Goal: Find specific page/section: Find specific page/section

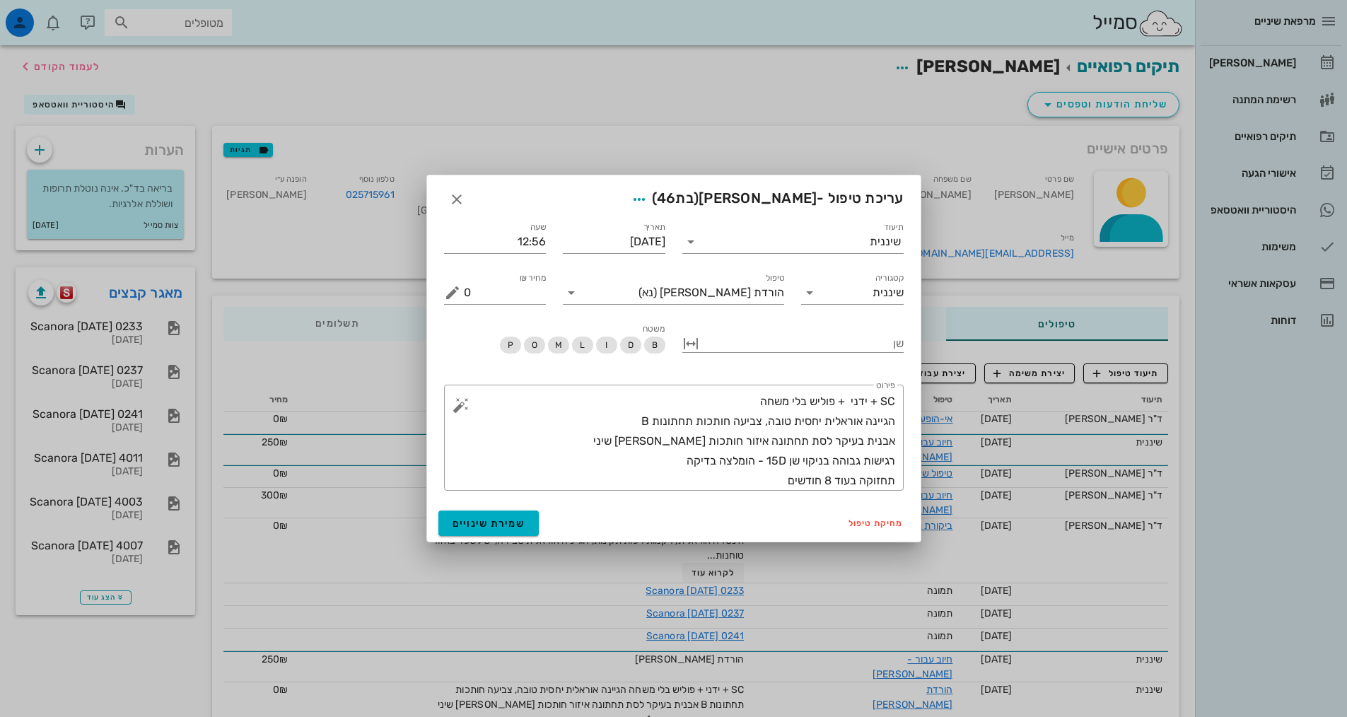
scroll to position [283, 0]
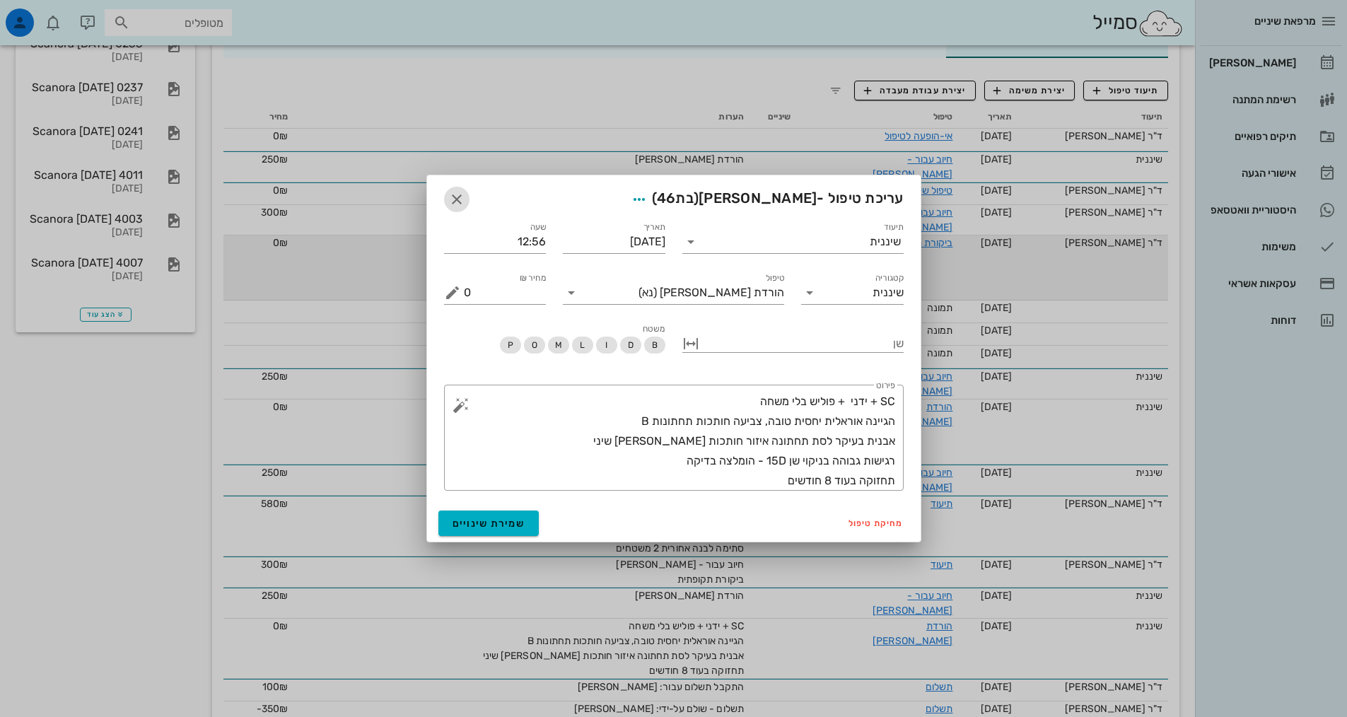
drag, startPoint x: 455, startPoint y: 199, endPoint x: 541, endPoint y: 224, distance: 89.1
click at [455, 199] on icon "button" at bounding box center [456, 199] width 17 height 17
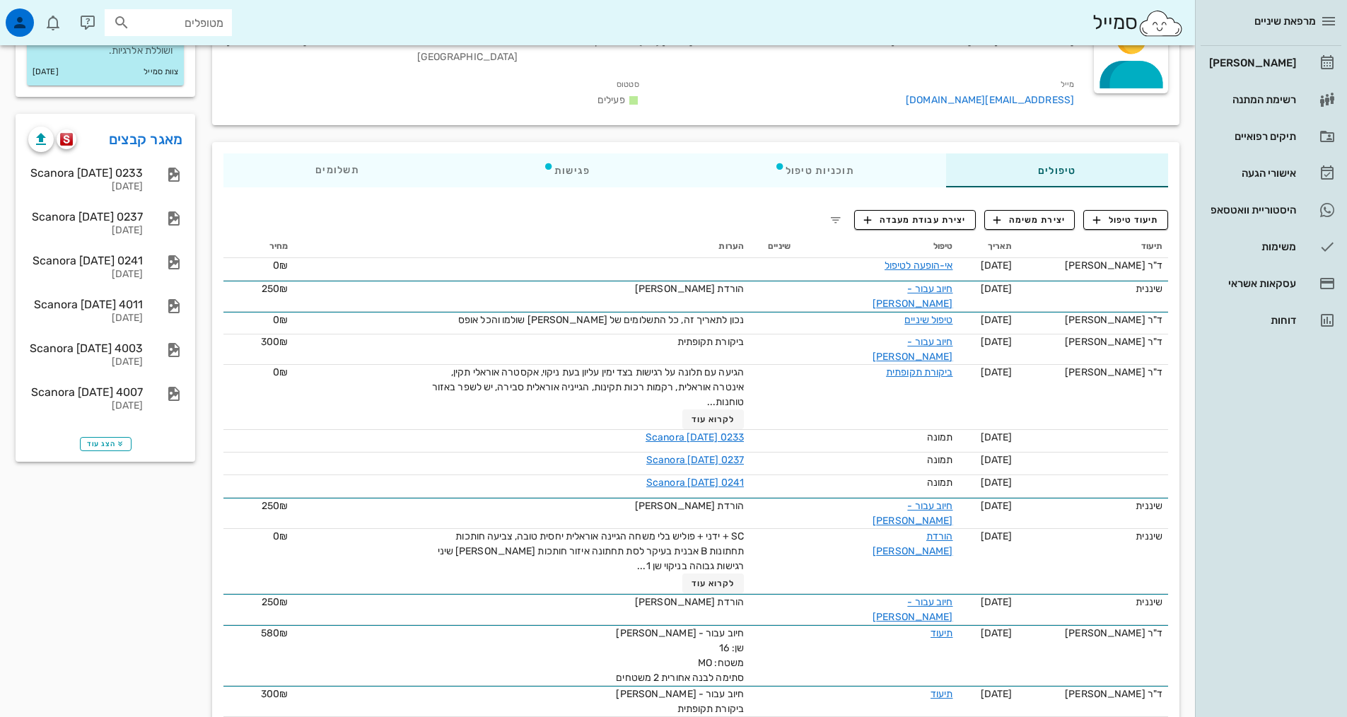
scroll to position [0, 0]
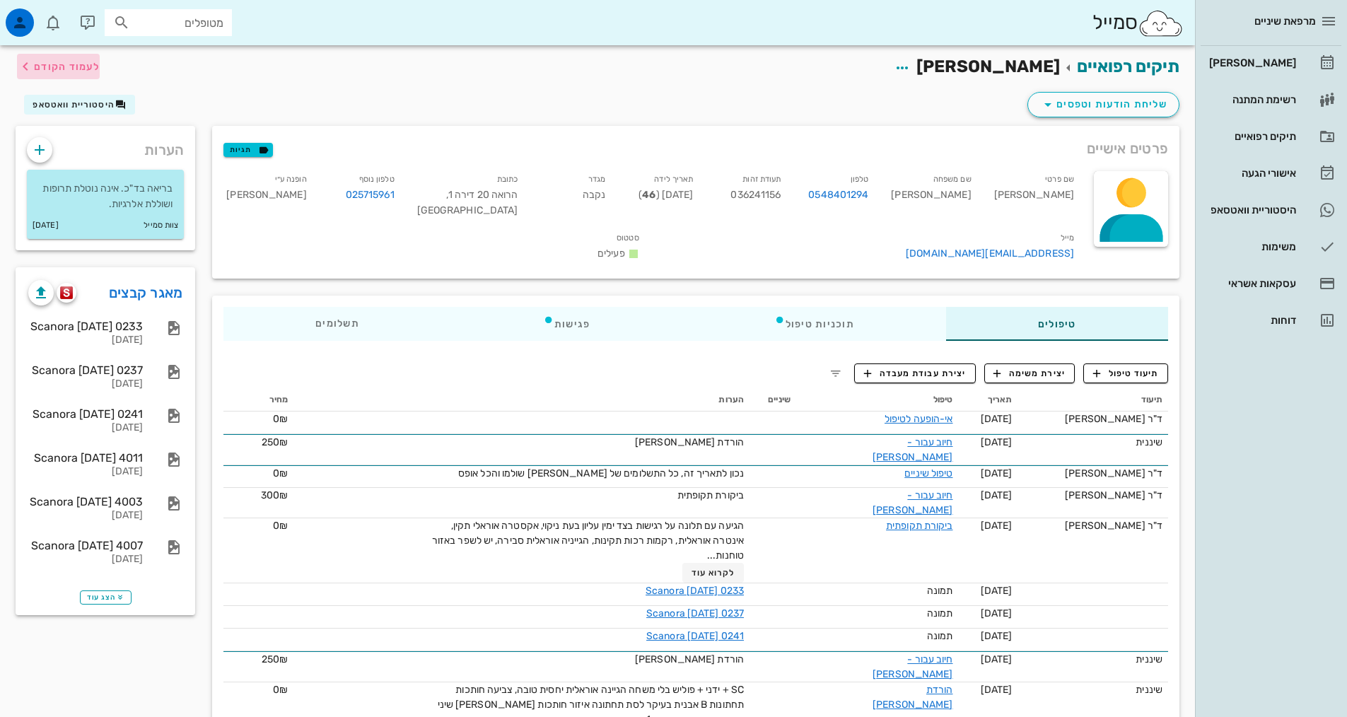
click at [27, 65] on icon "button" at bounding box center [25, 66] width 17 height 17
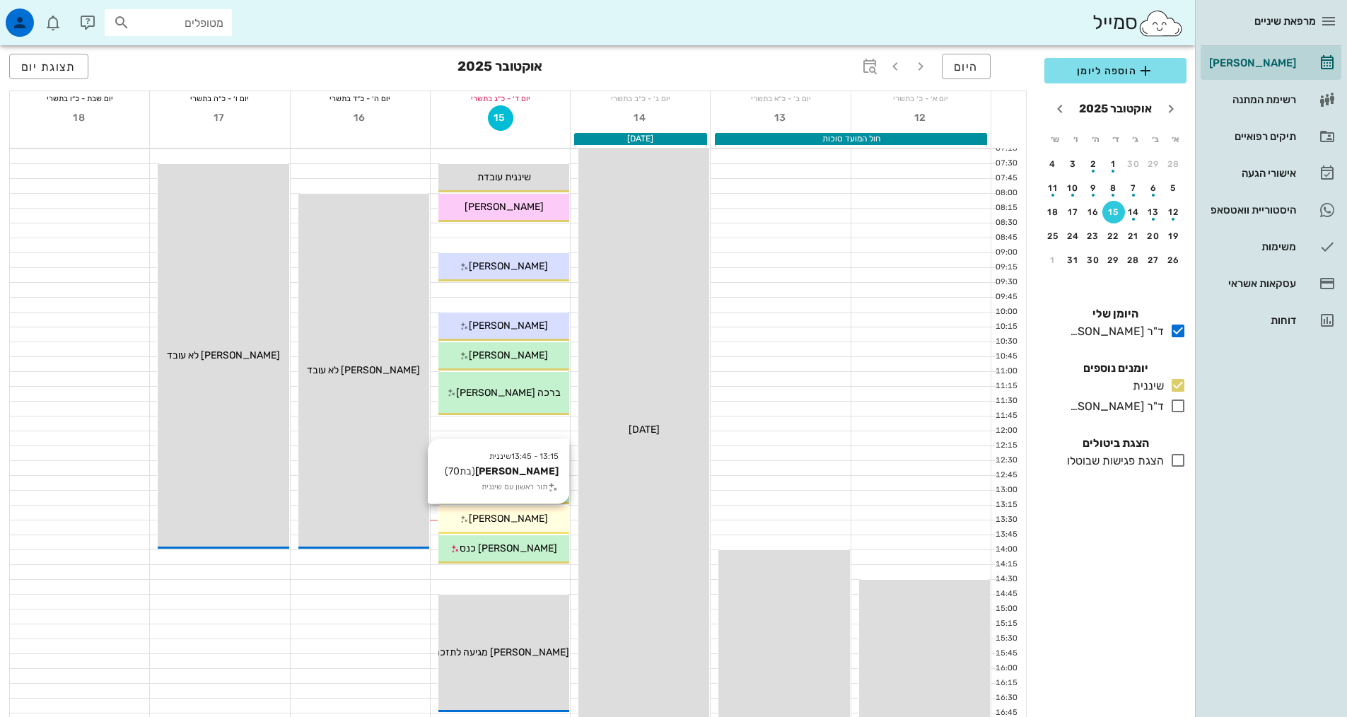
click at [510, 521] on span "[PERSON_NAME]" at bounding box center [508, 519] width 79 height 12
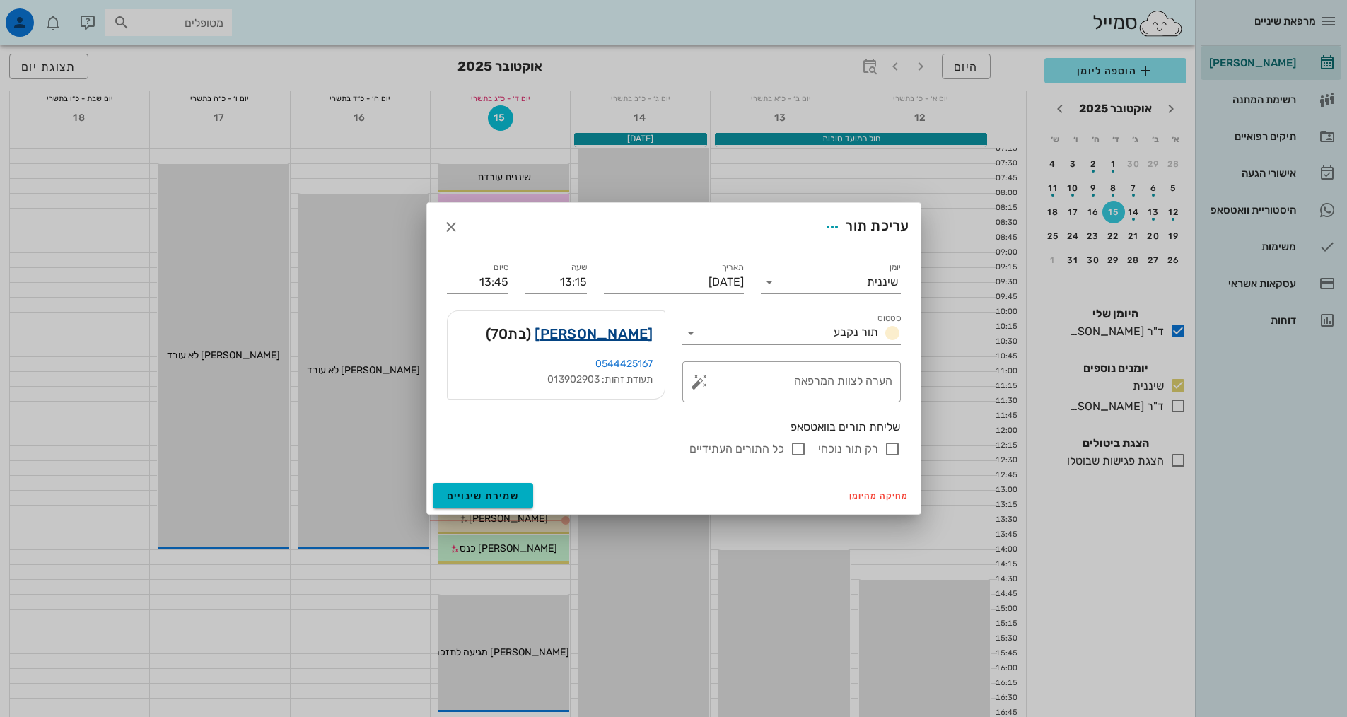
click at [607, 329] on link "[PERSON_NAME]" at bounding box center [594, 333] width 118 height 23
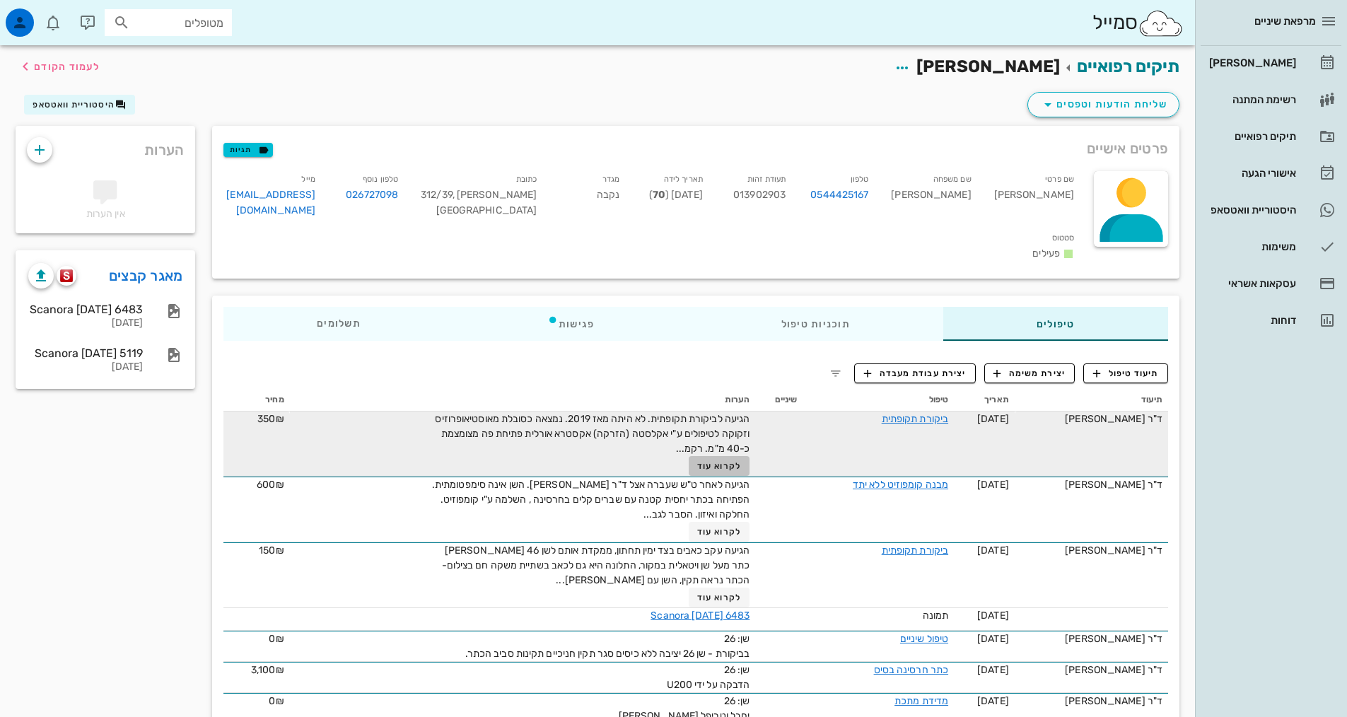
click at [711, 456] on button "לקרוא עוד" at bounding box center [720, 466] width 62 height 20
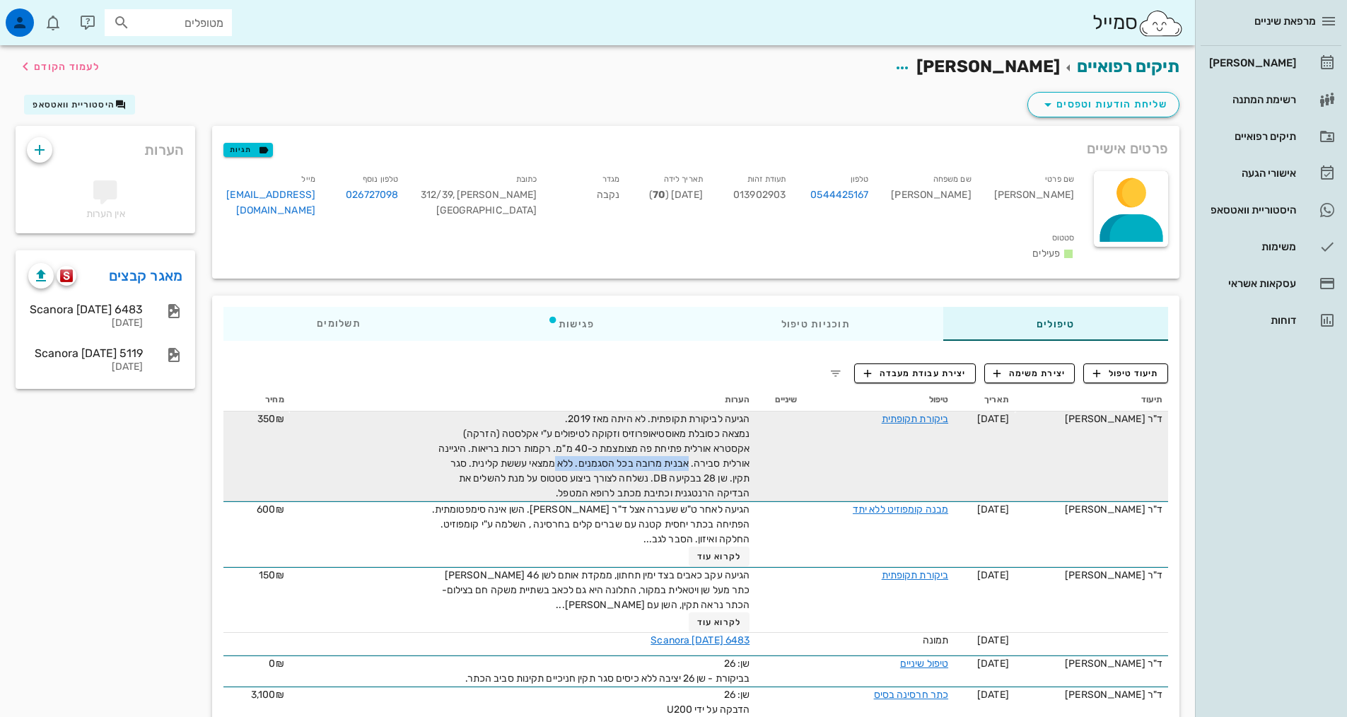
drag, startPoint x: 694, startPoint y: 444, endPoint x: 561, endPoint y: 448, distance: 133.7
click at [561, 448] on span "הגיעה לביקורת תקופתית. לא היתה מאז 2019. נמצאה כסובלת מאוסטיאופרוזיס וזקוקה לטי…" at bounding box center [594, 456] width 312 height 86
